Goal: Task Accomplishment & Management: Complete application form

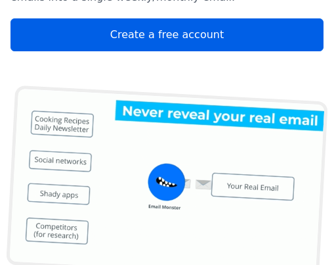
click at [126, 18] on link "Create a free account" at bounding box center [167, 34] width 313 height 33
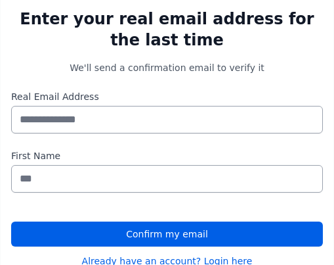
click at [99, 126] on input "Real Email Address" at bounding box center [167, 120] width 312 height 28
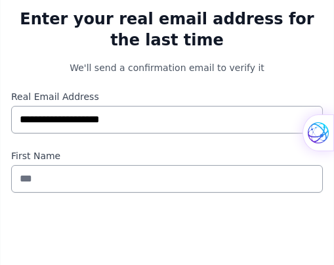
type input "**********"
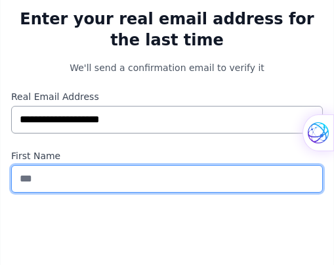
click at [84, 179] on input "First Name" at bounding box center [167, 179] width 312 height 28
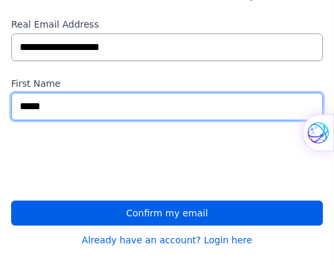
scroll to position [265, 0]
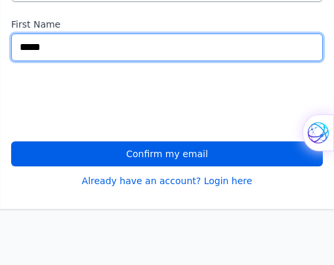
type input "*****"
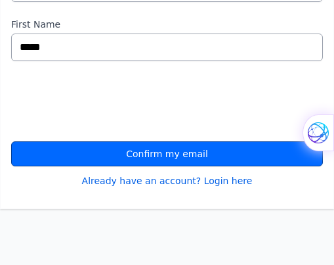
click at [91, 148] on button "Confirm my email" at bounding box center [167, 153] width 312 height 25
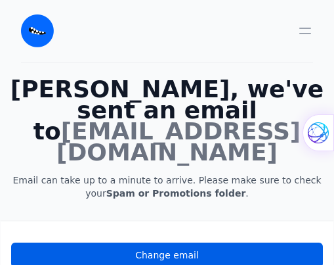
scroll to position [66, 0]
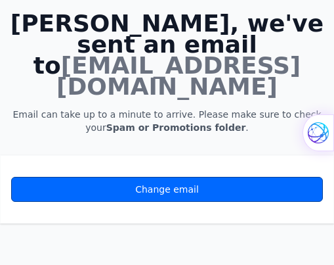
click at [177, 177] on link "Change email" at bounding box center [167, 189] width 312 height 25
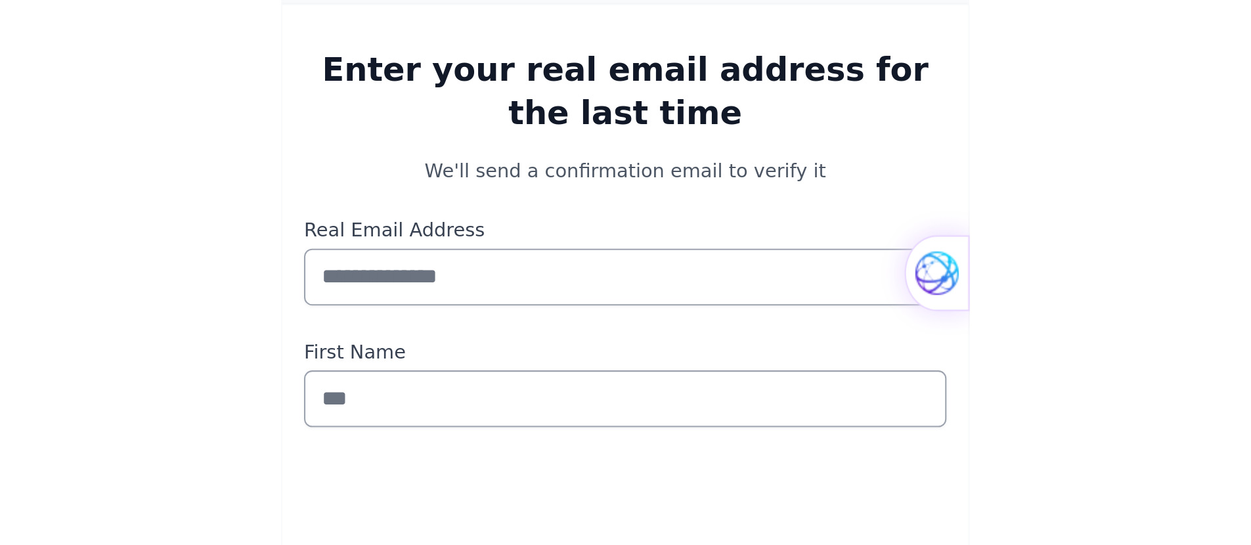
scroll to position [134, 0]
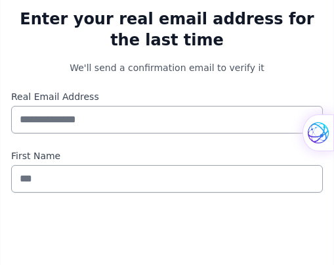
click at [78, 125] on input "Real Email Address" at bounding box center [167, 120] width 312 height 28
